Goal: Transaction & Acquisition: Download file/media

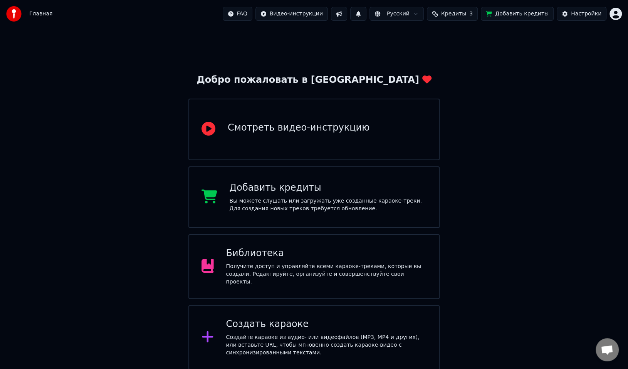
click at [281, 259] on div "Библиотека" at bounding box center [326, 253] width 201 height 12
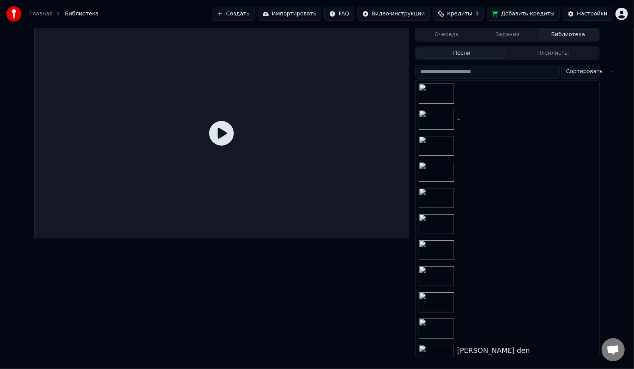
click at [623, 13] on html "Главная Библиотека Создать Импортировать FAQ Видео-инструкции Кредиты 3 Добавит…" at bounding box center [317, 184] width 634 height 369
click at [487, 102] on div at bounding box center [507, 93] width 184 height 26
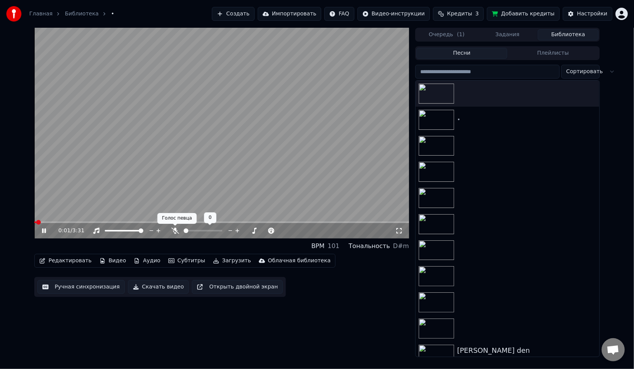
click at [176, 229] on icon at bounding box center [175, 231] width 8 height 6
click at [53, 221] on video at bounding box center [221, 133] width 375 height 211
click at [52, 223] on div "0:05 / 3:31" at bounding box center [221, 230] width 375 height 15
click at [53, 222] on span at bounding box center [221, 222] width 375 height 2
click at [41, 229] on icon at bounding box center [49, 231] width 18 height 6
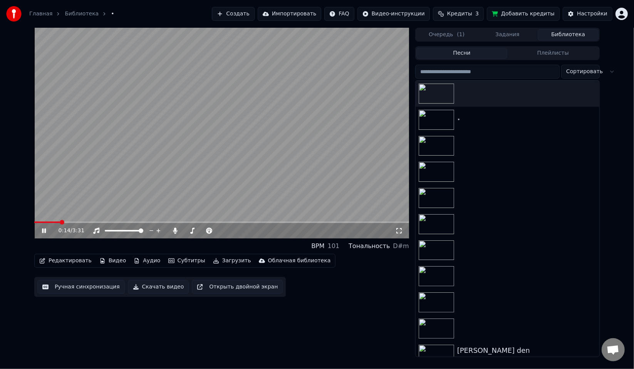
click at [44, 230] on icon at bounding box center [49, 231] width 18 height 6
click at [361, 304] on div "0:14 / 3:31 BPM 101 Тональность D#m Редактировать Видео Аудио Субтитры Загрузит…" at bounding box center [221, 192] width 375 height 329
click at [537, 117] on div "•" at bounding box center [522, 120] width 131 height 8
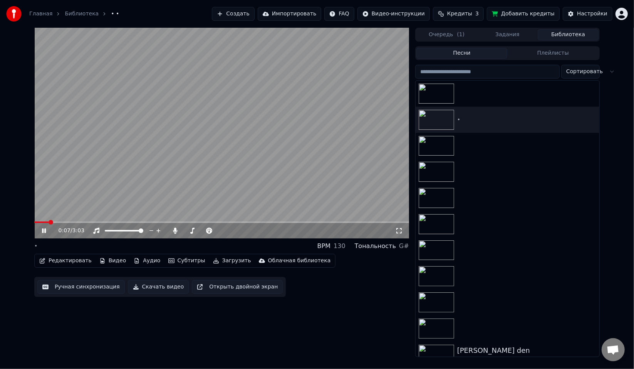
click at [48, 221] on span at bounding box center [221, 222] width 375 height 2
click at [62, 221] on span at bounding box center [221, 222] width 375 height 2
click at [46, 229] on icon at bounding box center [49, 231] width 18 height 6
click at [363, 308] on div "0:18 / 3:03 • BPM 130 Тональность G# Редактировать Видео Аудио Субтитры Загрузи…" at bounding box center [221, 192] width 375 height 329
click at [490, 140] on div at bounding box center [507, 146] width 184 height 26
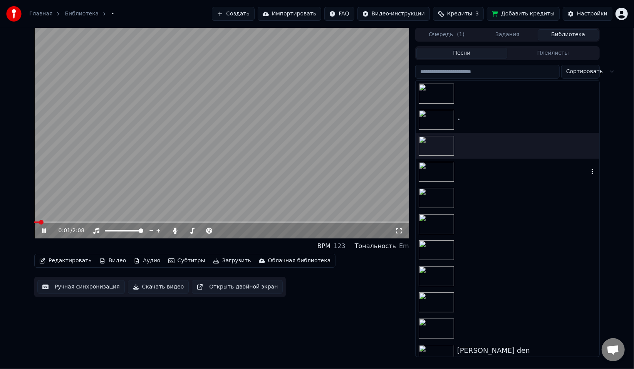
click at [463, 179] on div at bounding box center [507, 172] width 184 height 26
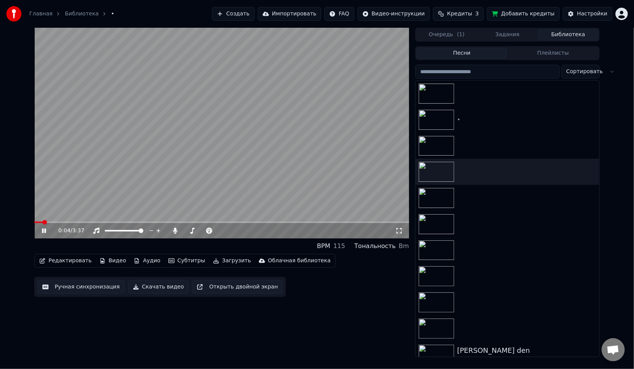
click at [53, 221] on span at bounding box center [221, 222] width 375 height 2
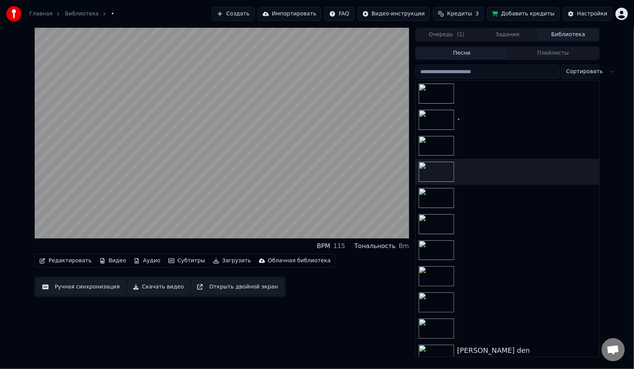
drag, startPoint x: 189, startPoint y: 318, endPoint x: 189, endPoint y: 312, distance: 5.8
click at [189, 317] on div "BPM 115 Тональность Bm Редактировать Видео Аудио Субтитры Загрузить Облачная би…" at bounding box center [221, 192] width 375 height 329
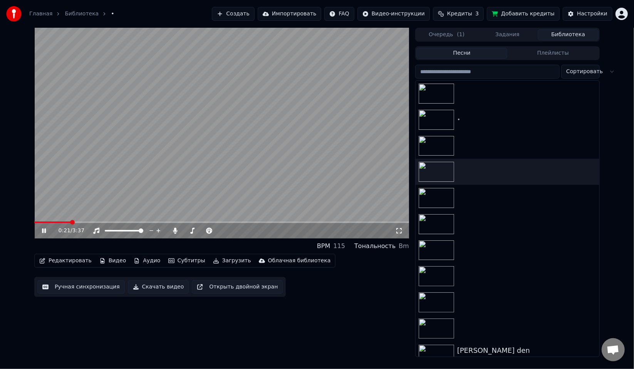
click at [70, 221] on span at bounding box center [221, 222] width 375 height 2
click at [85, 221] on span at bounding box center [221, 222] width 375 height 2
click at [121, 179] on video at bounding box center [221, 133] width 375 height 211
click at [125, 332] on div "0:30 / 3:37 BPM 115 Тональность Bm Редактировать Видео Аудио Субтитры Загрузить…" at bounding box center [221, 192] width 375 height 329
click at [178, 232] on icon at bounding box center [175, 231] width 8 height 6
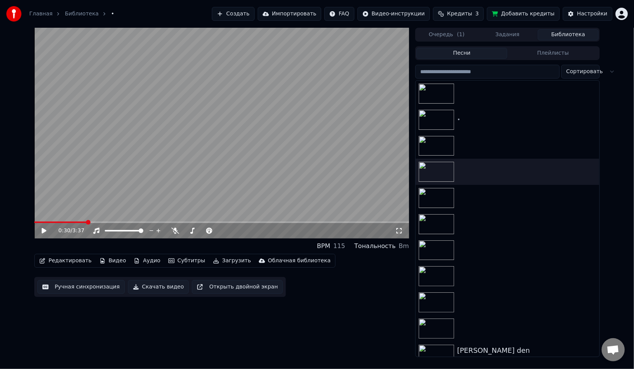
click at [150, 288] on button "Скачать видео" at bounding box center [158, 287] width 61 height 14
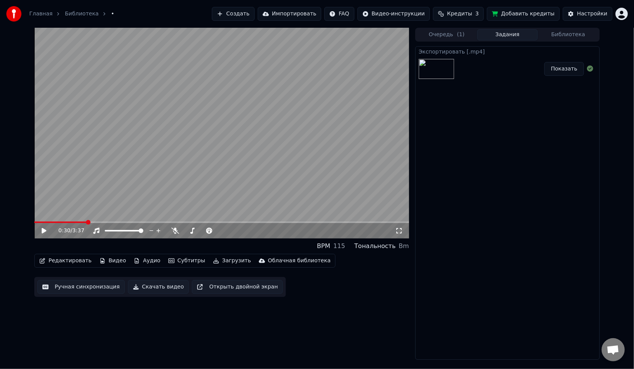
click at [566, 68] on button "Показать" at bounding box center [564, 69] width 40 height 14
